Goal: Task Accomplishment & Management: Manage account settings

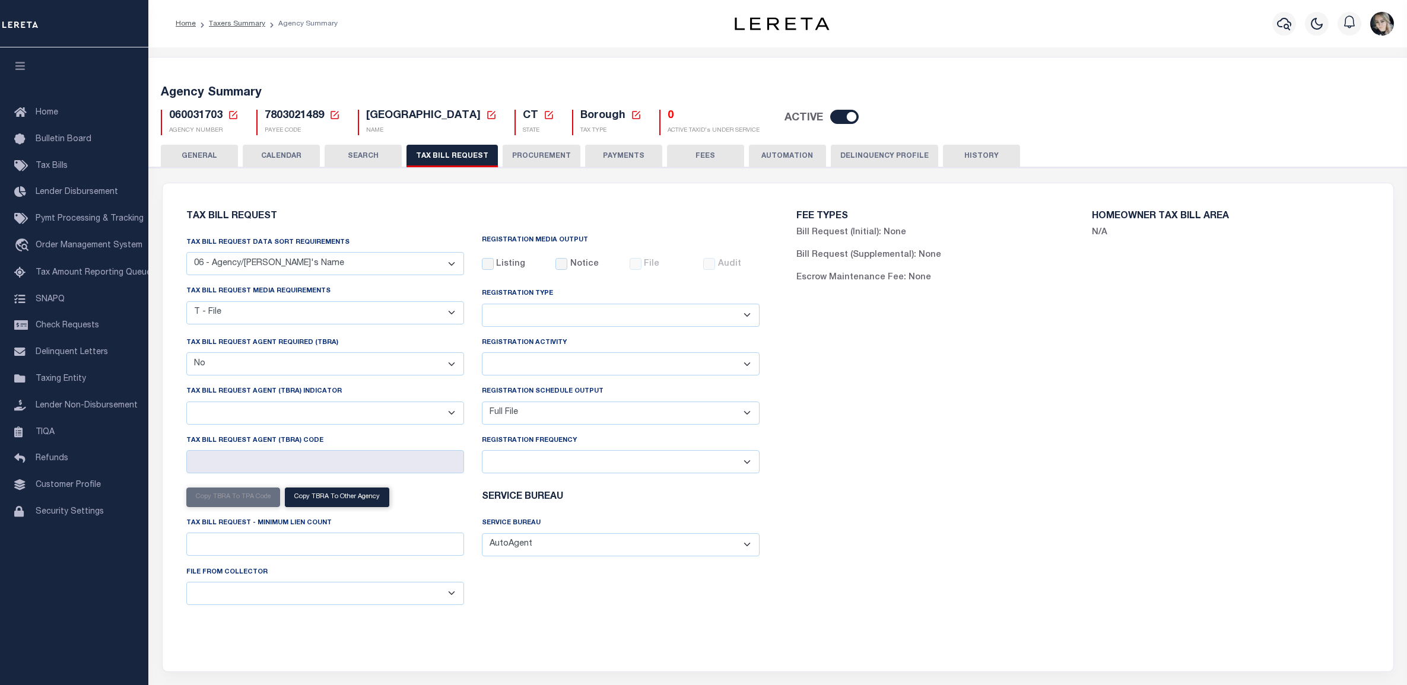
select select "29"
select select "22"
select select "false"
select select "1"
select select
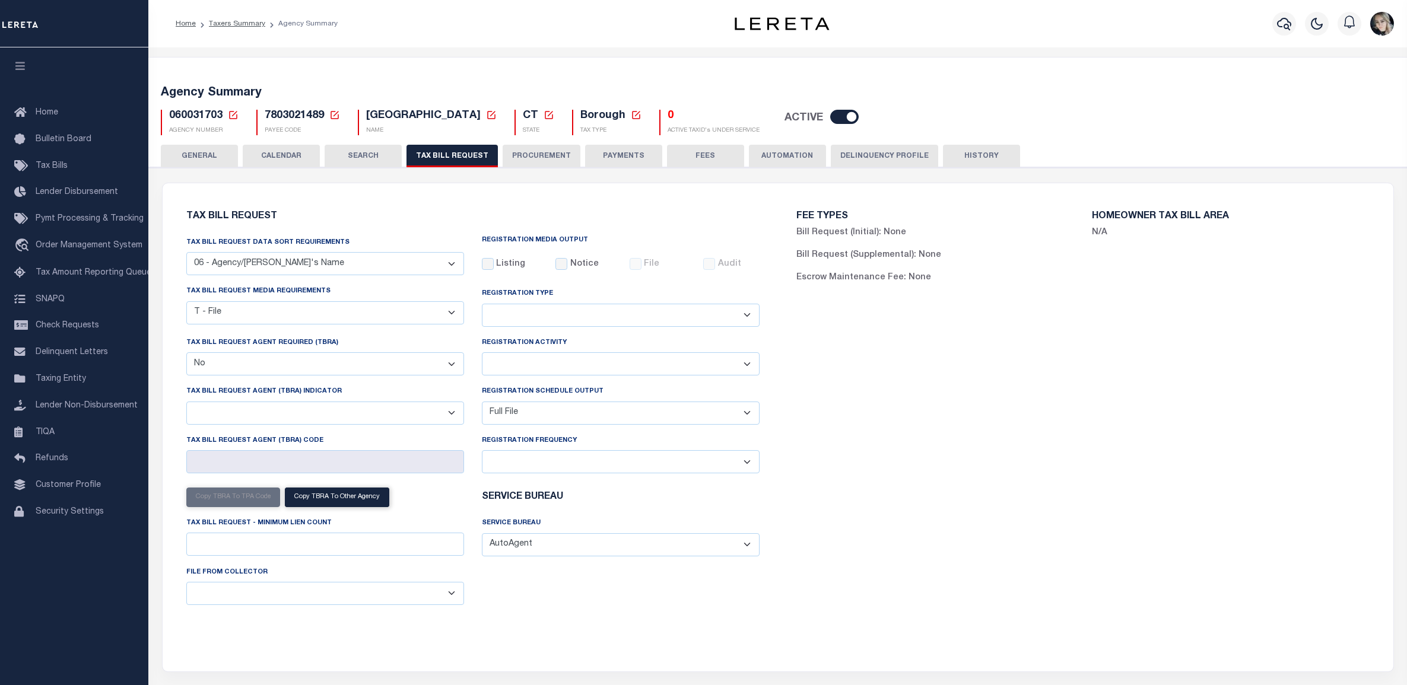
select select "7803021001"
click at [224, 112] on h5 "060031703 Agency Number Edit Cancel Ok Cancel Ok" at bounding box center [203, 116] width 69 height 13
click at [230, 112] on icon at bounding box center [233, 115] width 8 height 8
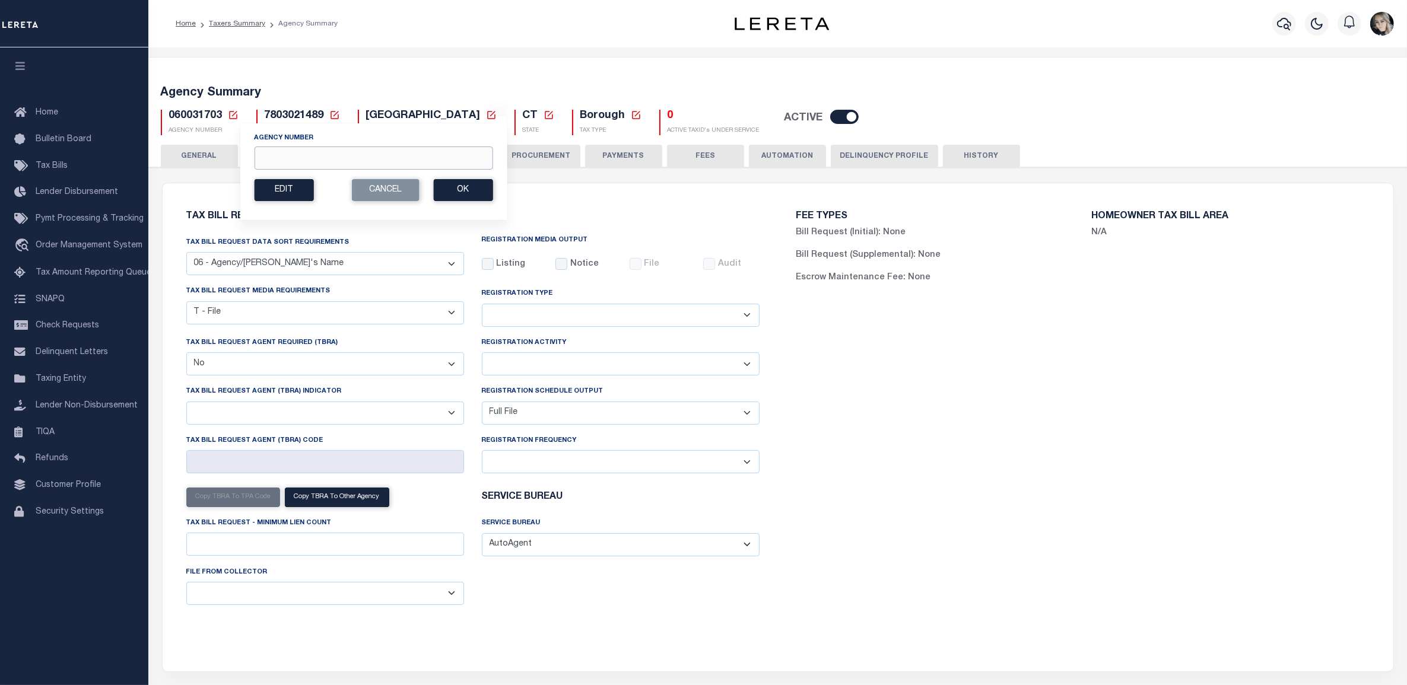
click at [399, 165] on input "Agency Number" at bounding box center [373, 158] width 238 height 23
paste input "460210000"
type input "460210000"
click at [473, 186] on button "Ok" at bounding box center [462, 190] width 59 height 22
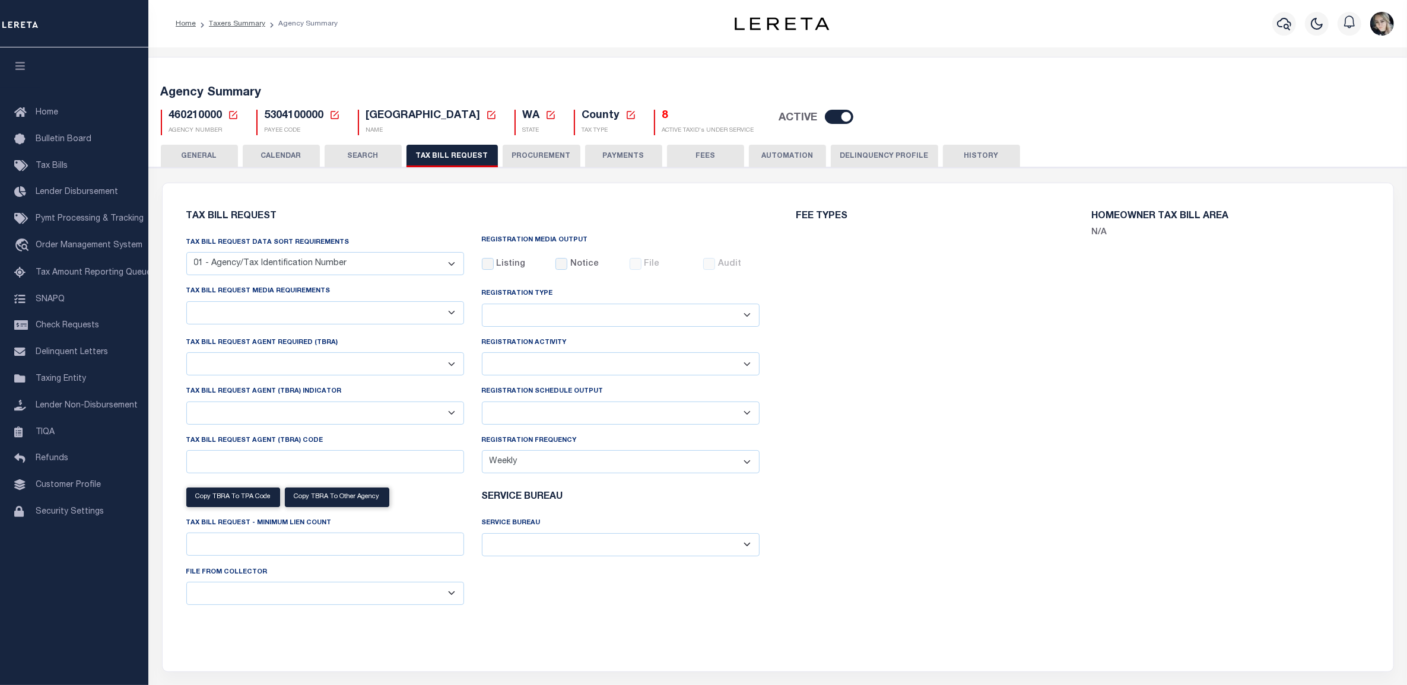
select select "27"
select select "22"
select select "true"
select select "14"
select select "1"
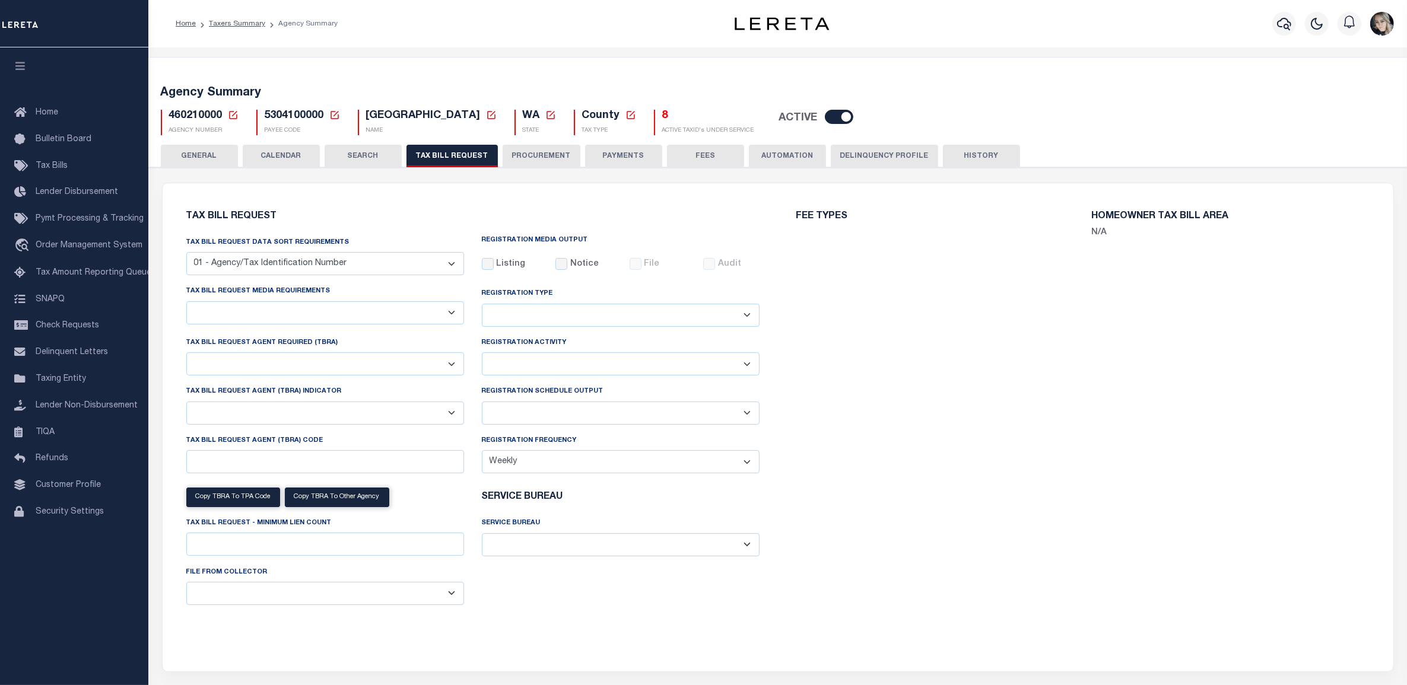
select select
type input "1"
select select "3"
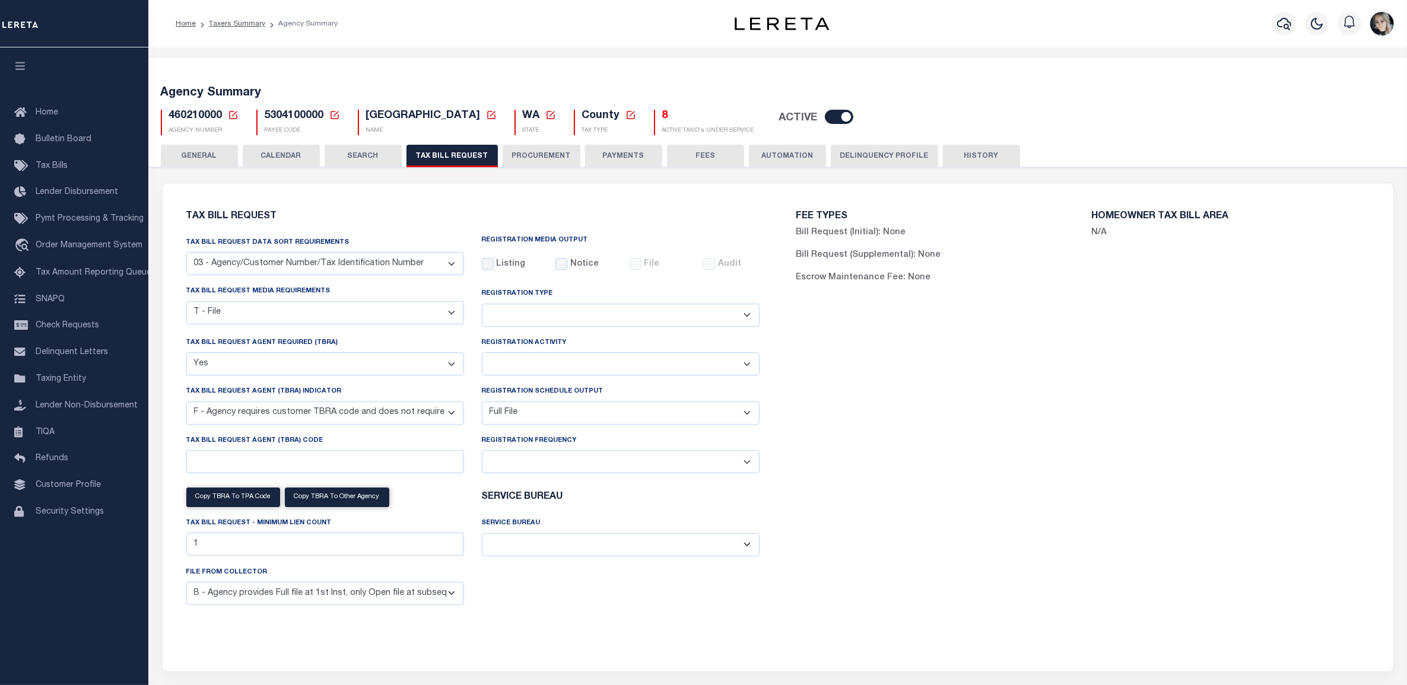
click at [662, 122] on h5 "8" at bounding box center [708, 116] width 92 height 13
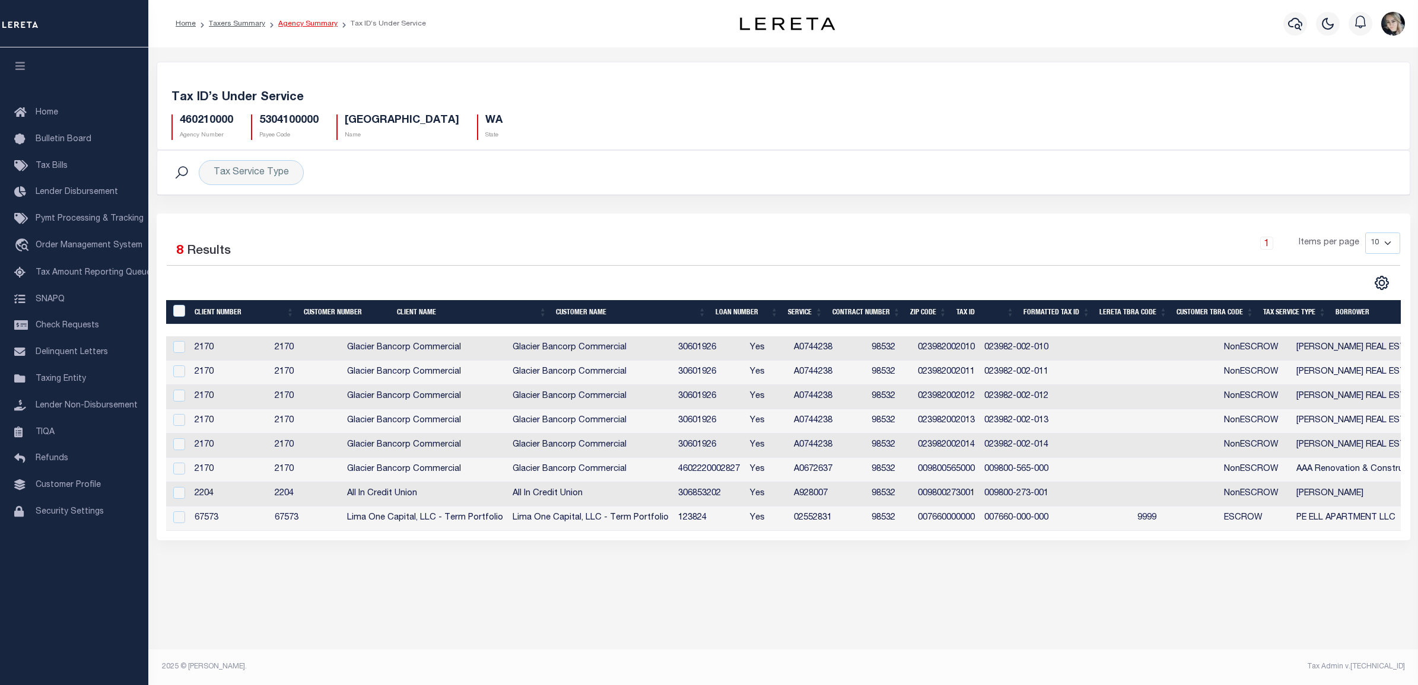
click at [298, 27] on link "Agency Summary" at bounding box center [307, 23] width 59 height 7
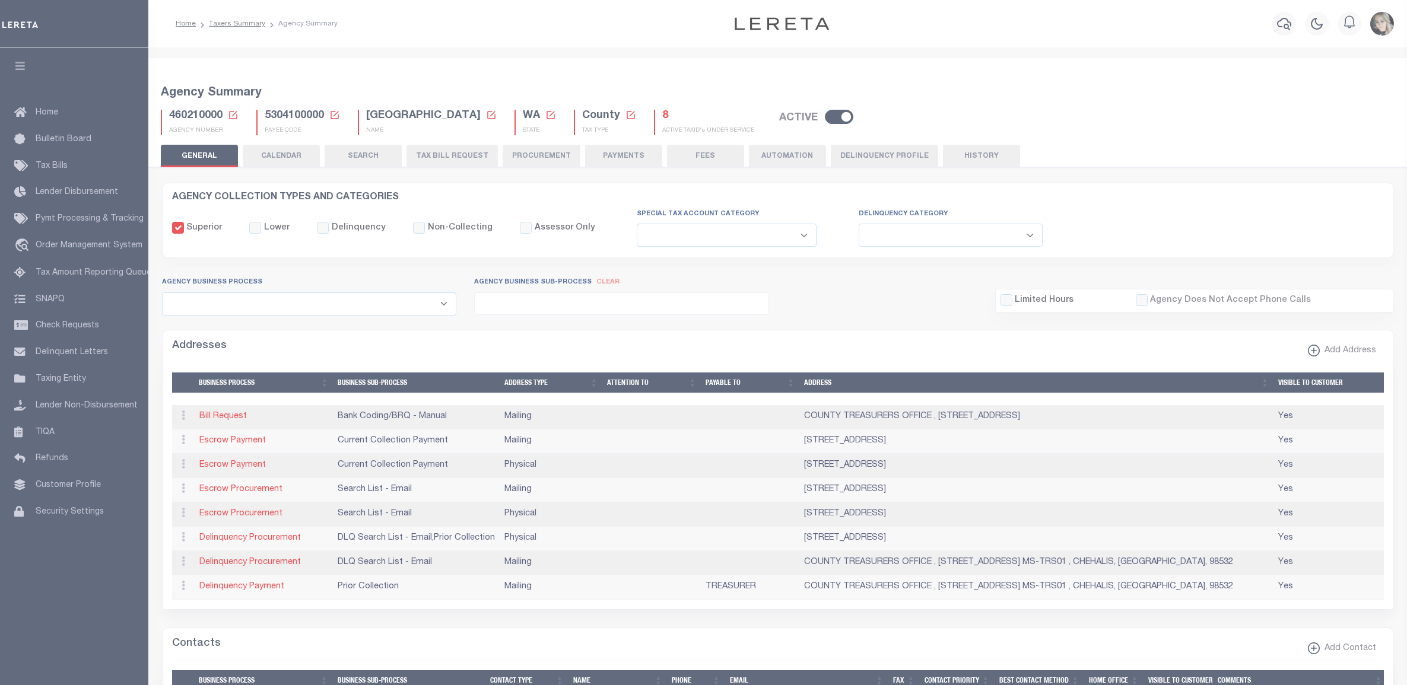
select select
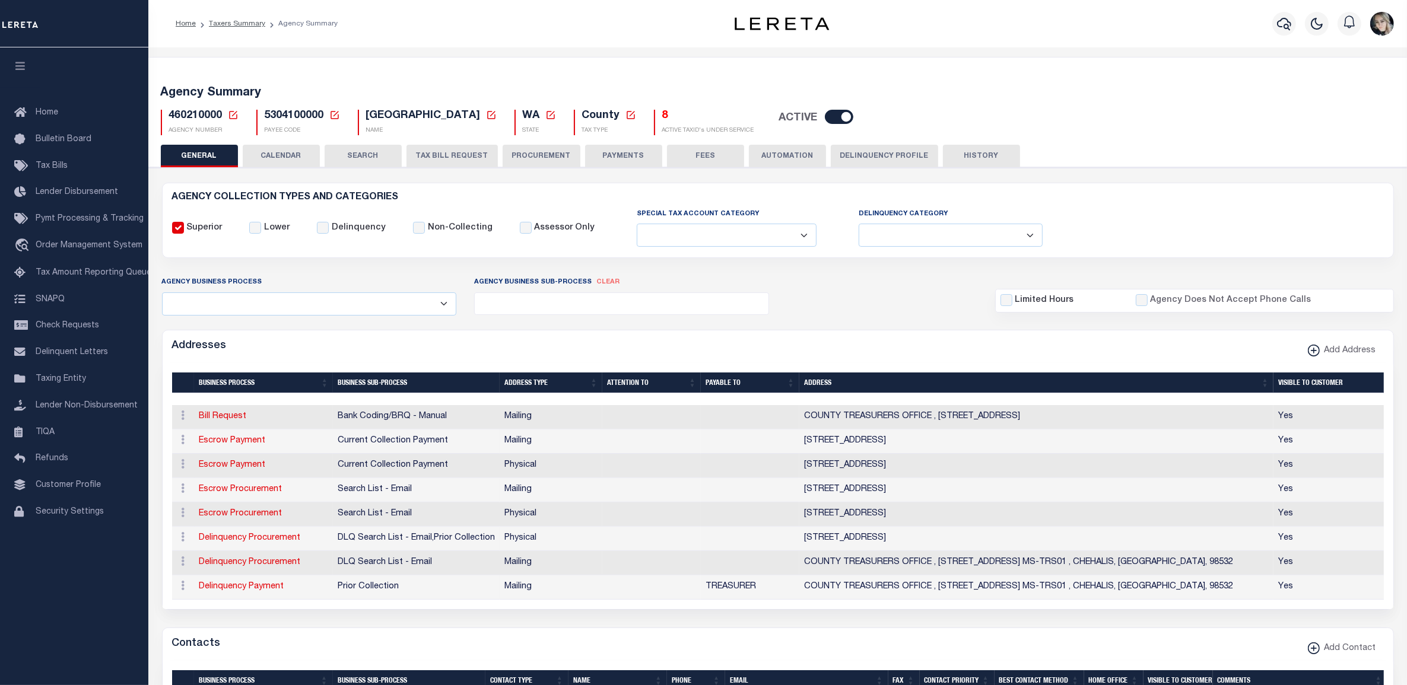
click at [234, 111] on icon at bounding box center [233, 115] width 11 height 11
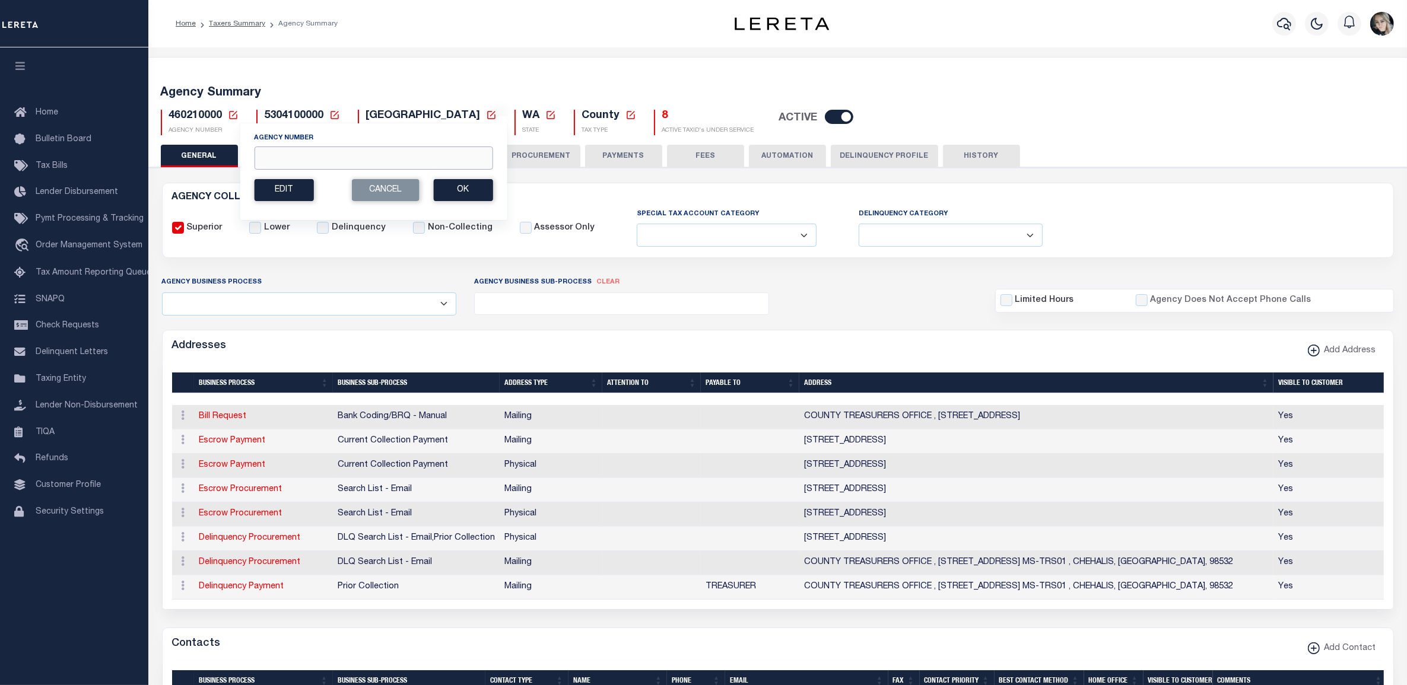
click at [359, 164] on input "Agency Number" at bounding box center [373, 158] width 238 height 23
paste input "160560109"
type input "160560109"
click at [476, 196] on button "Ok" at bounding box center [462, 190] width 59 height 22
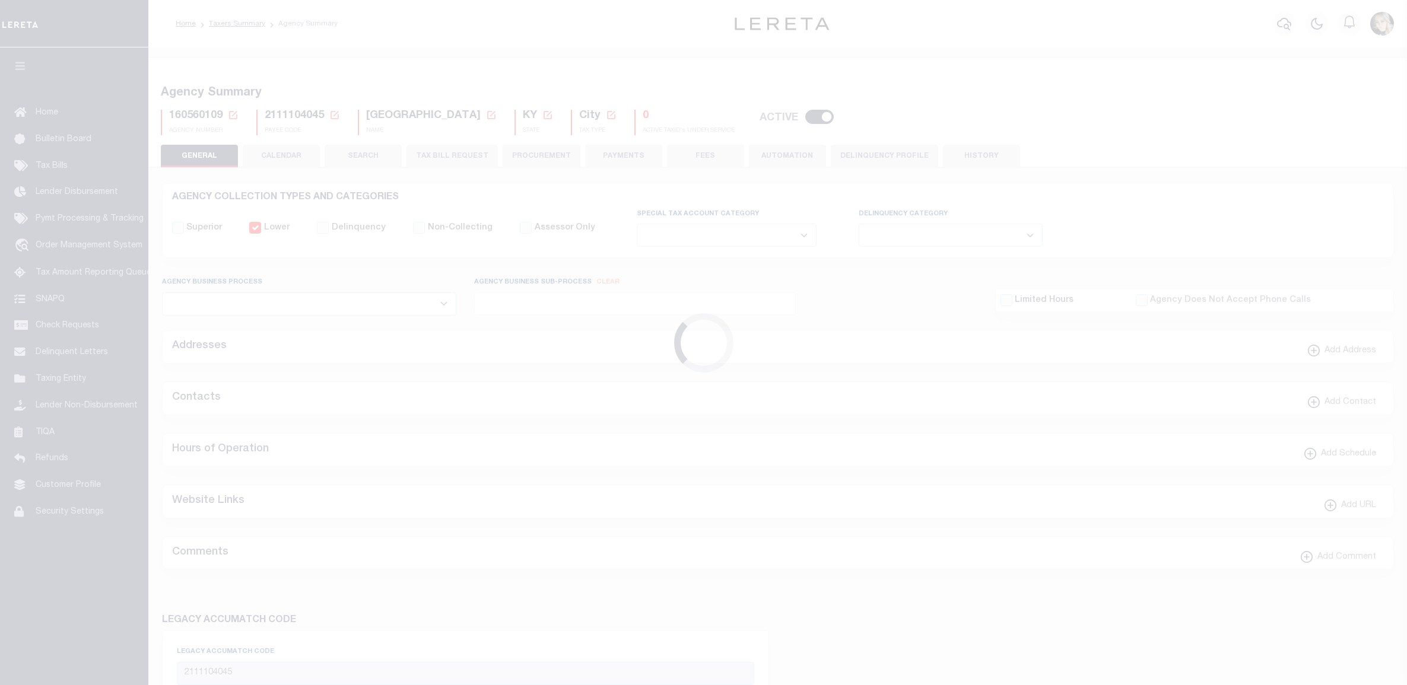
select select
